Goal: Task Accomplishment & Management: Manage account settings

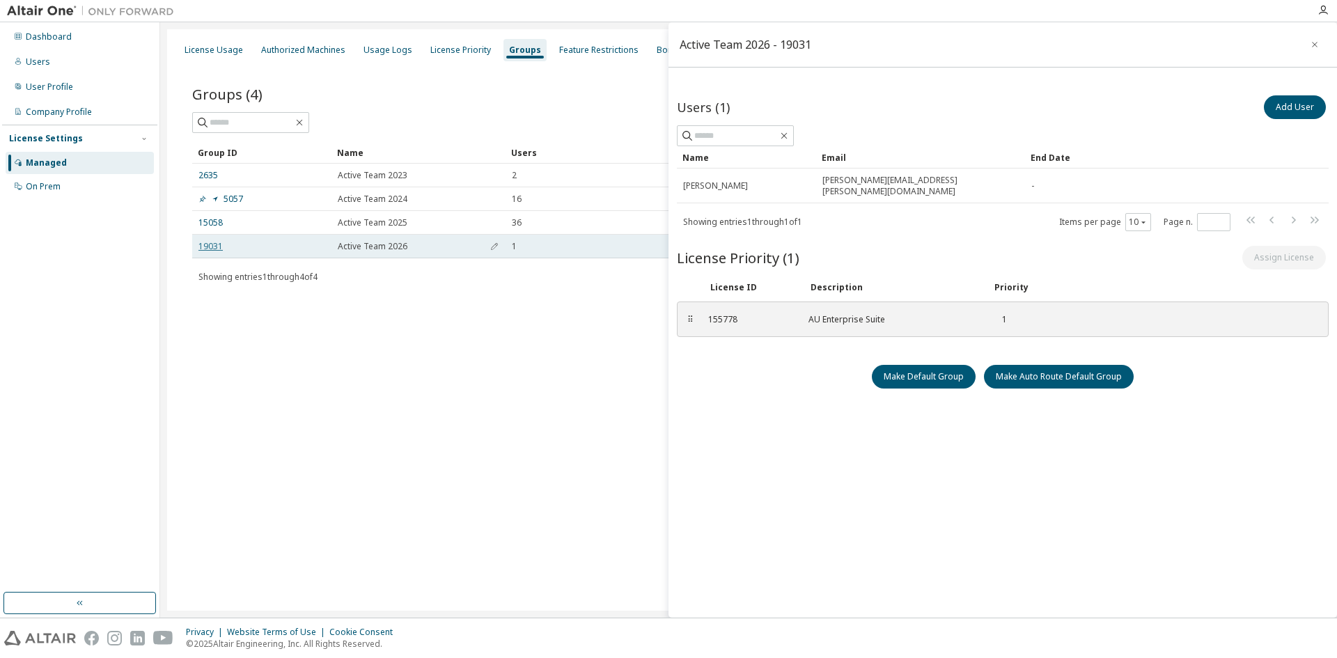
click at [210, 251] on link "19031" at bounding box center [210, 246] width 24 height 11
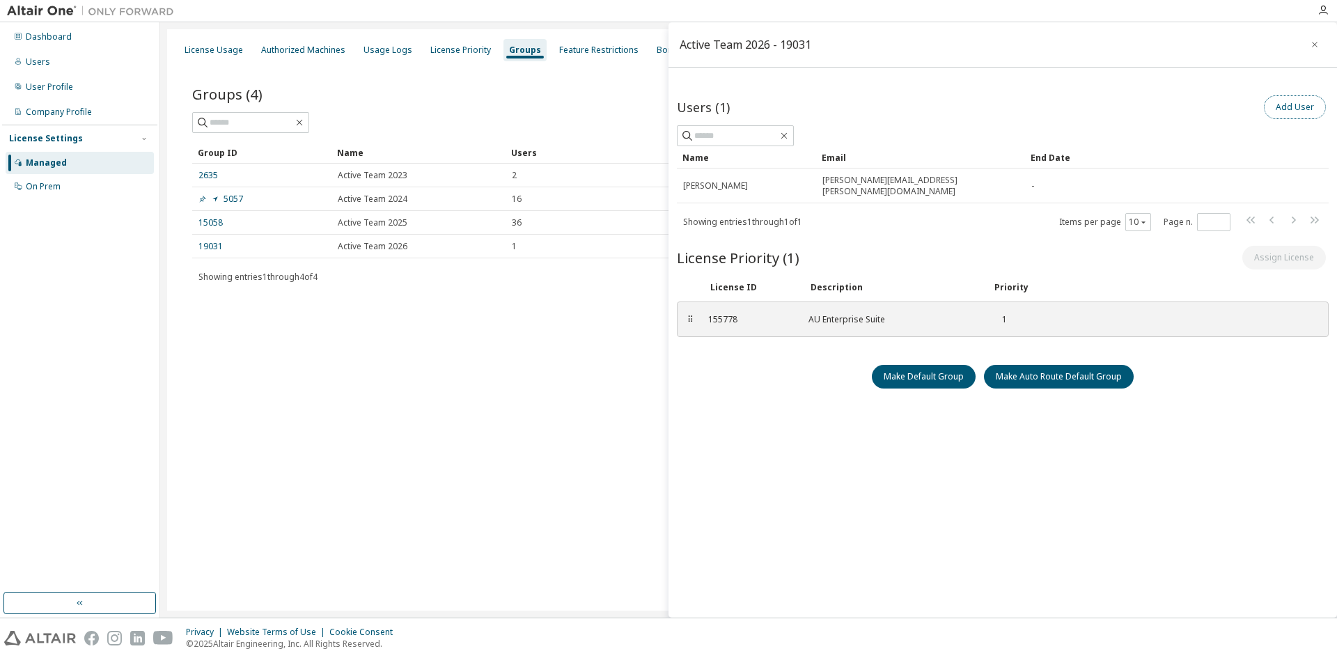
click at [1292, 104] on button "Add User" at bounding box center [1295, 107] width 62 height 24
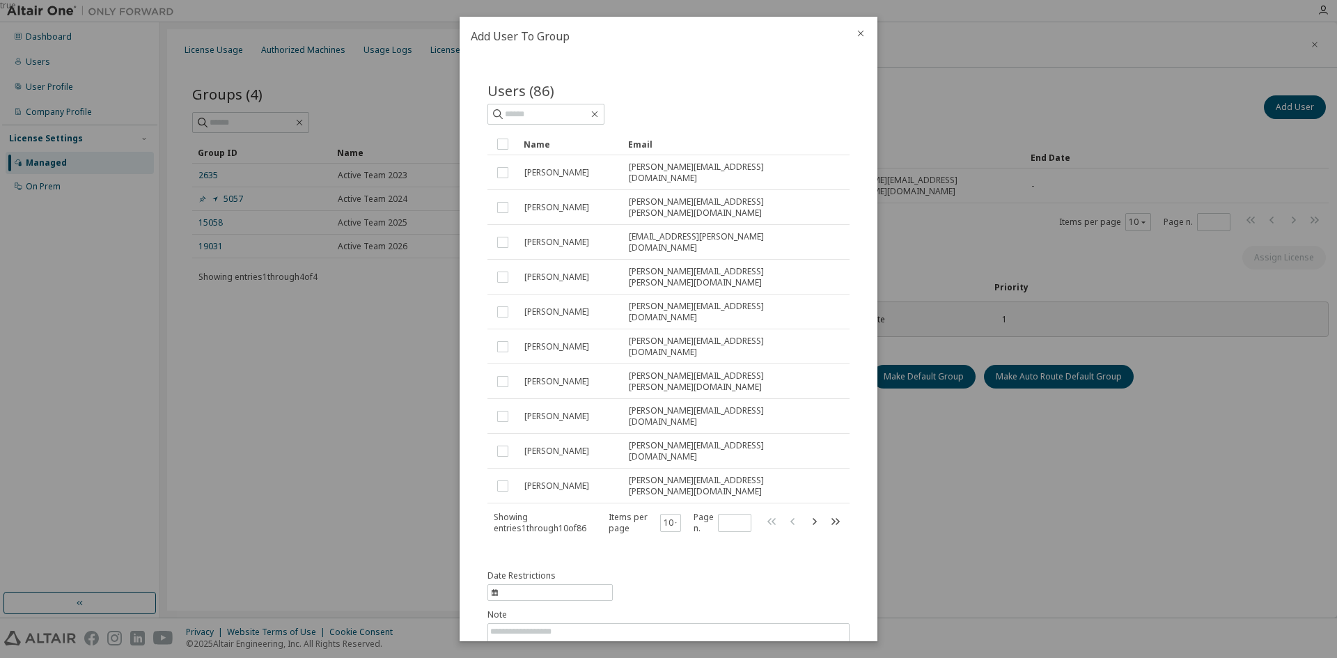
click at [580, 102] on div "Users (86)" at bounding box center [668, 103] width 362 height 44
click at [570, 107] on input "text" at bounding box center [547, 114] width 84 height 14
type input "********"
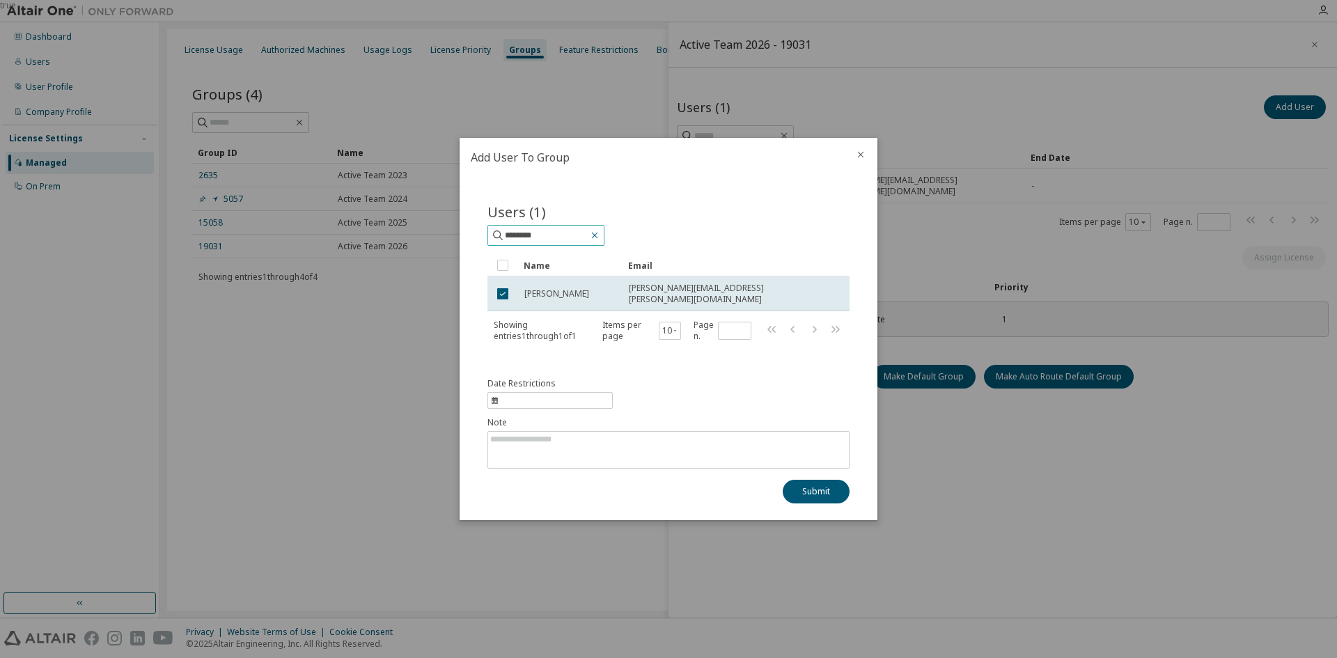
click at [600, 240] on icon "button" at bounding box center [594, 235] width 11 height 11
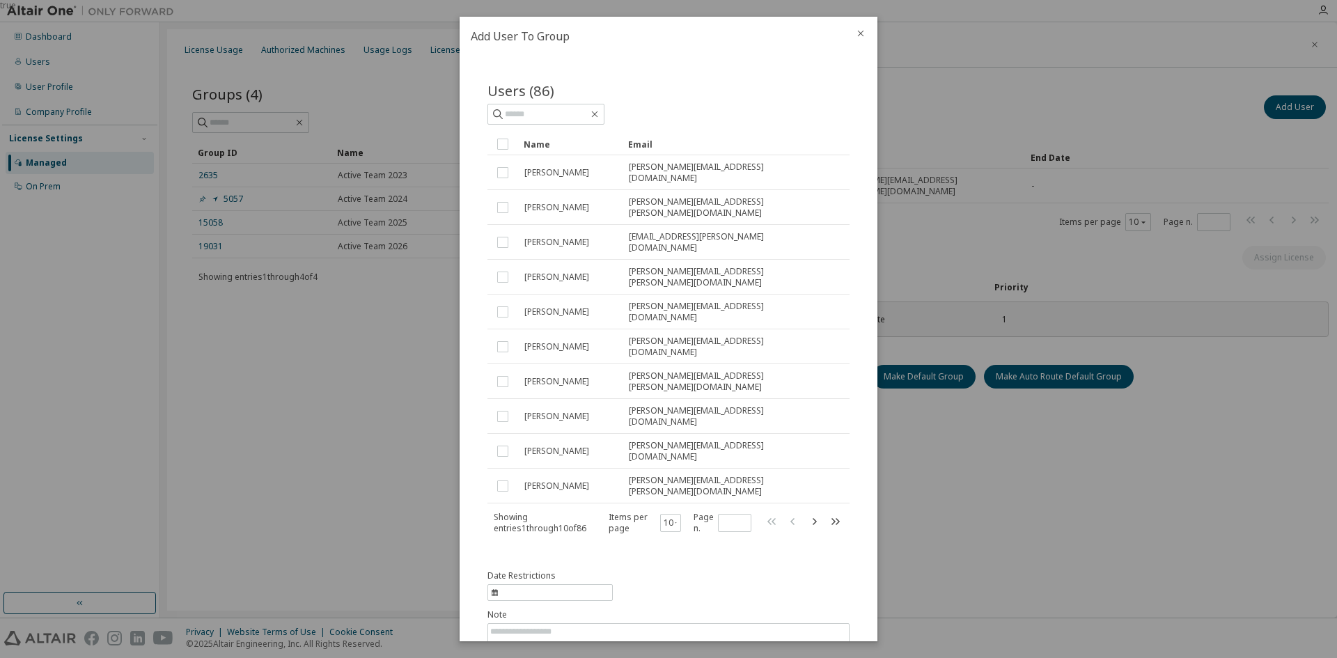
click at [858, 33] on icon "close" at bounding box center [860, 33] width 11 height 11
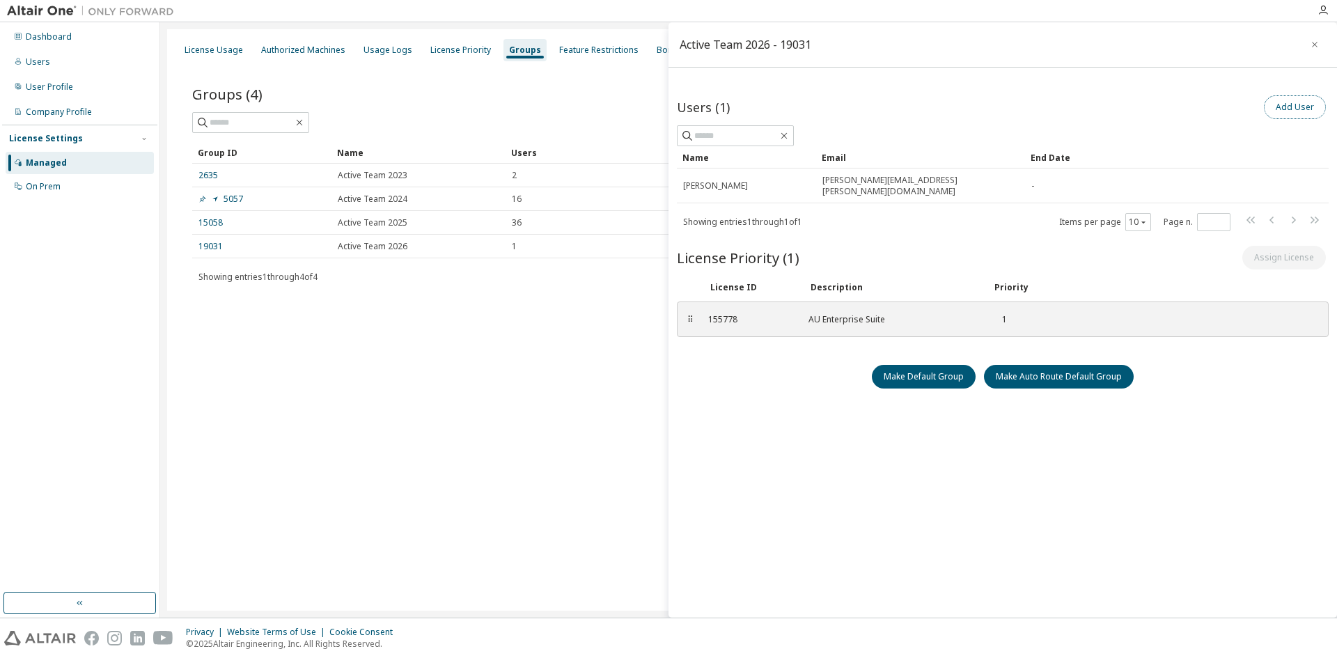
click at [1273, 111] on button "Add User" at bounding box center [1295, 107] width 62 height 24
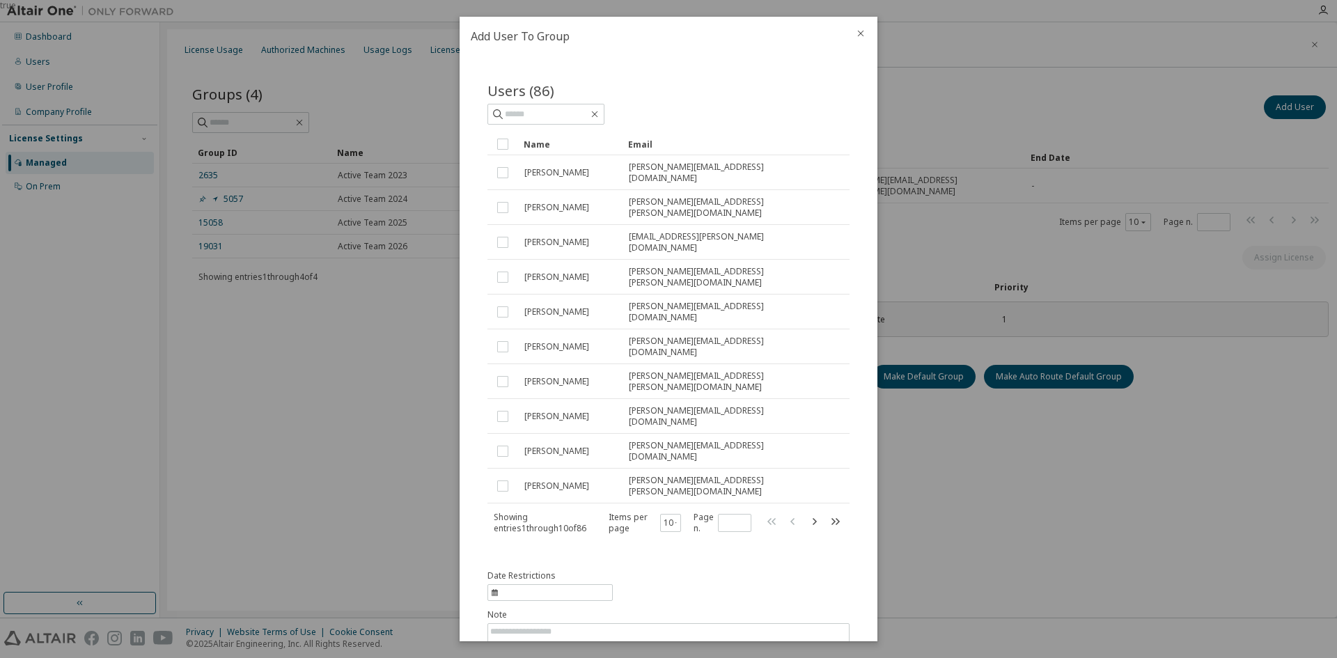
click at [856, 36] on icon "close" at bounding box center [860, 33] width 11 height 11
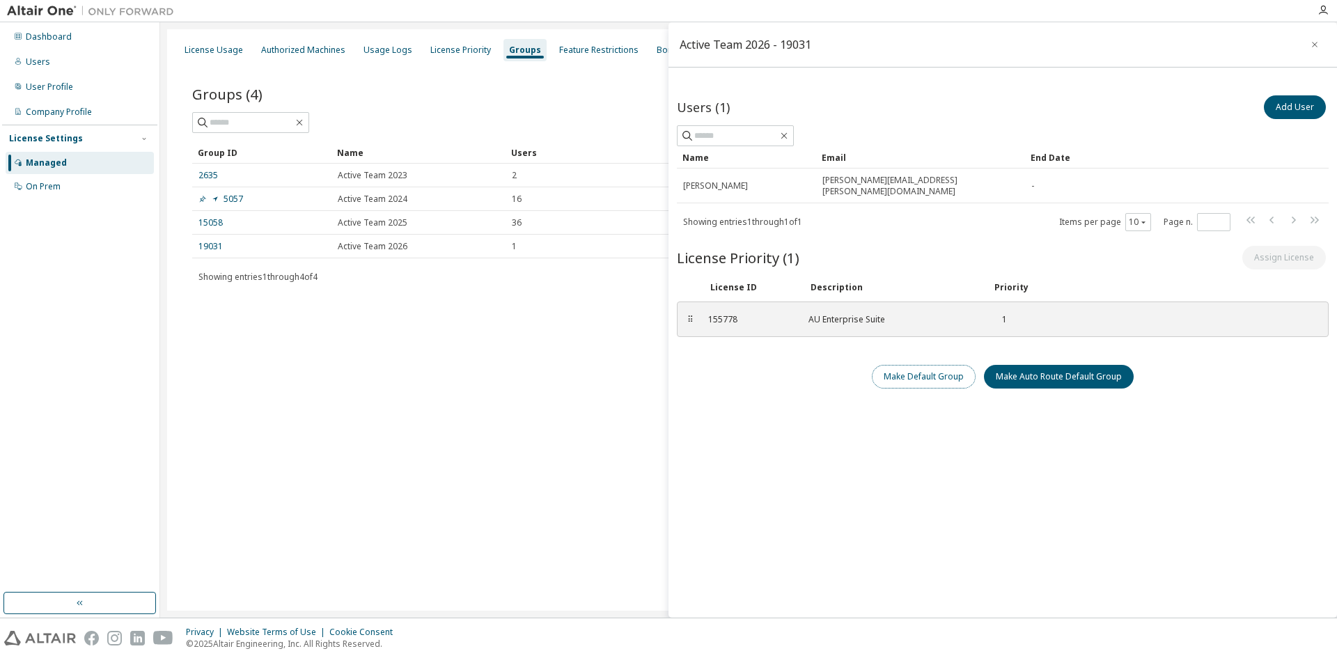
click at [877, 365] on button "Make Default Group" at bounding box center [924, 377] width 104 height 24
